Goal: Task Accomplishment & Management: Complete application form

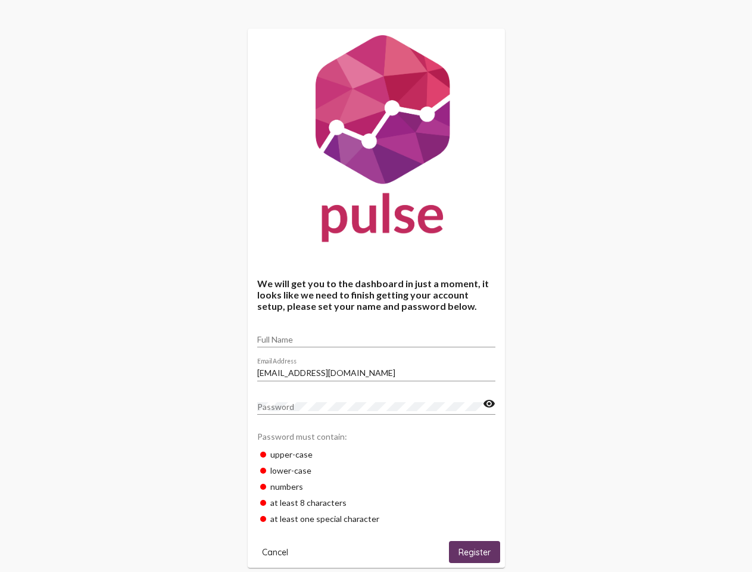
click at [376, 335] on input "Full Name" at bounding box center [376, 340] width 238 height 10
click at [376, 369] on input "[EMAIL_ADDRESS][DOMAIN_NAME]" at bounding box center [376, 373] width 238 height 10
click at [489, 404] on mat-icon "visibility" at bounding box center [489, 403] width 13 height 14
click at [275, 551] on span "Cancel" at bounding box center [275, 551] width 26 height 11
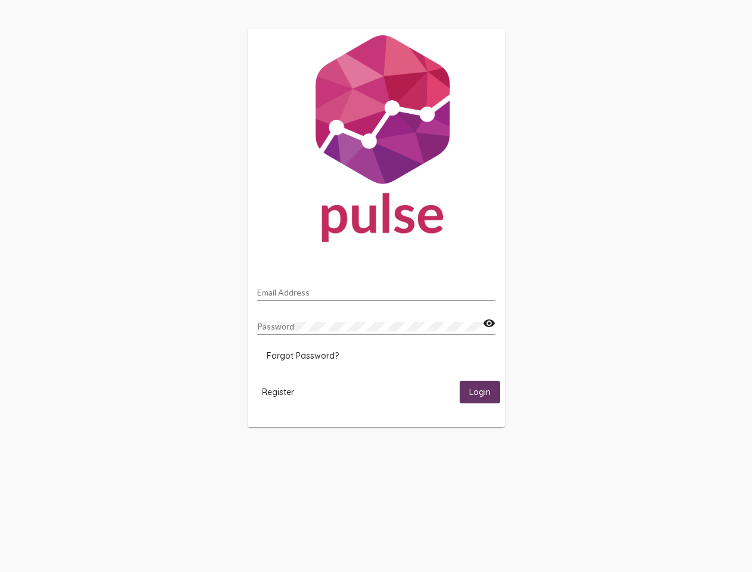
click at [474, 455] on html "Email Address Password visibility Forgot Password? Register Login" at bounding box center [376, 227] width 752 height 455
